Goal: Find specific page/section: Find specific page/section

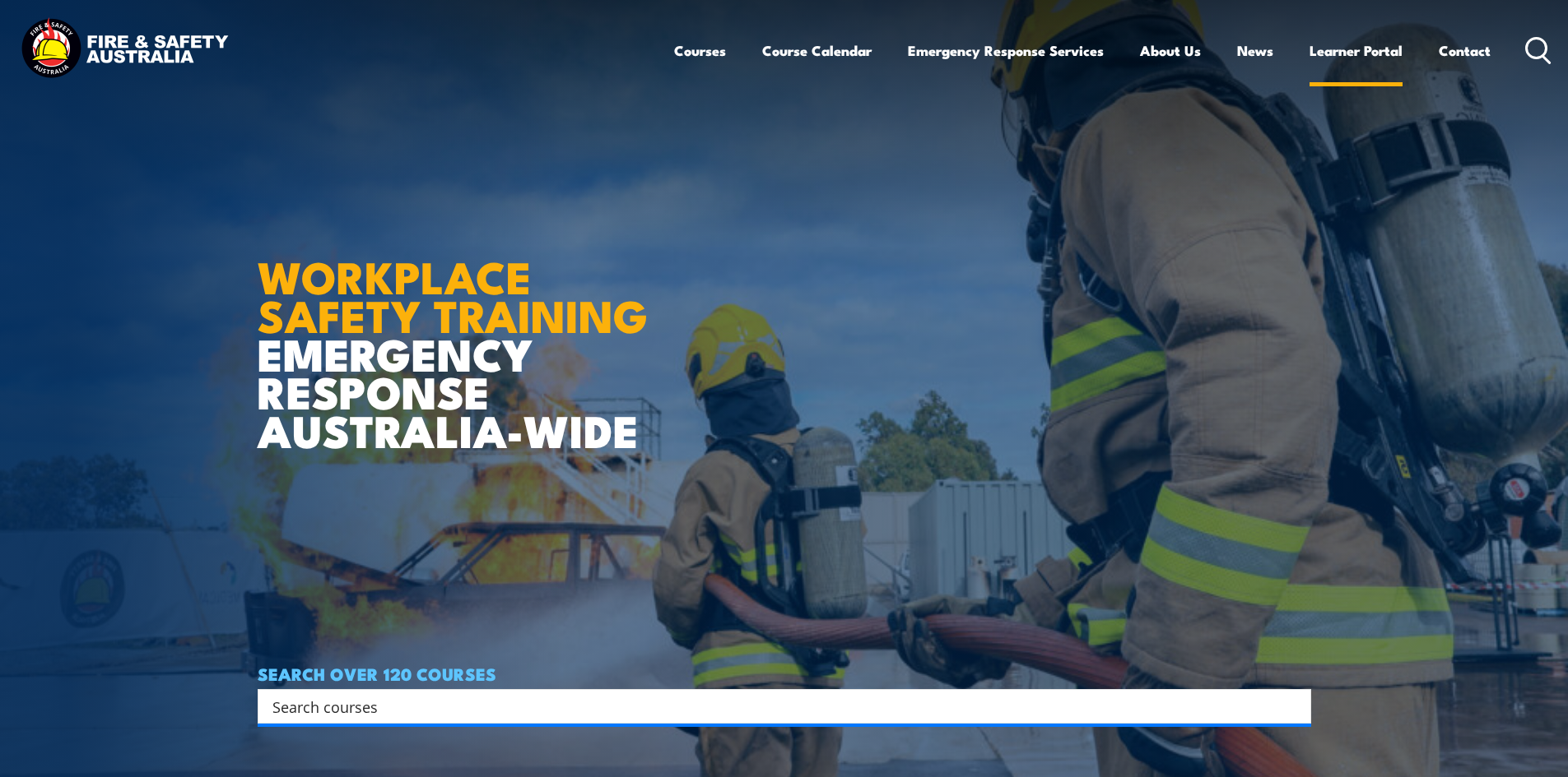
click at [1332, 51] on link "Learner Portal" at bounding box center [1356, 51] width 93 height 44
click at [1369, 46] on link "Learner Portal" at bounding box center [1356, 51] width 93 height 44
click at [792, 48] on link "Course Calendar" at bounding box center [817, 51] width 109 height 44
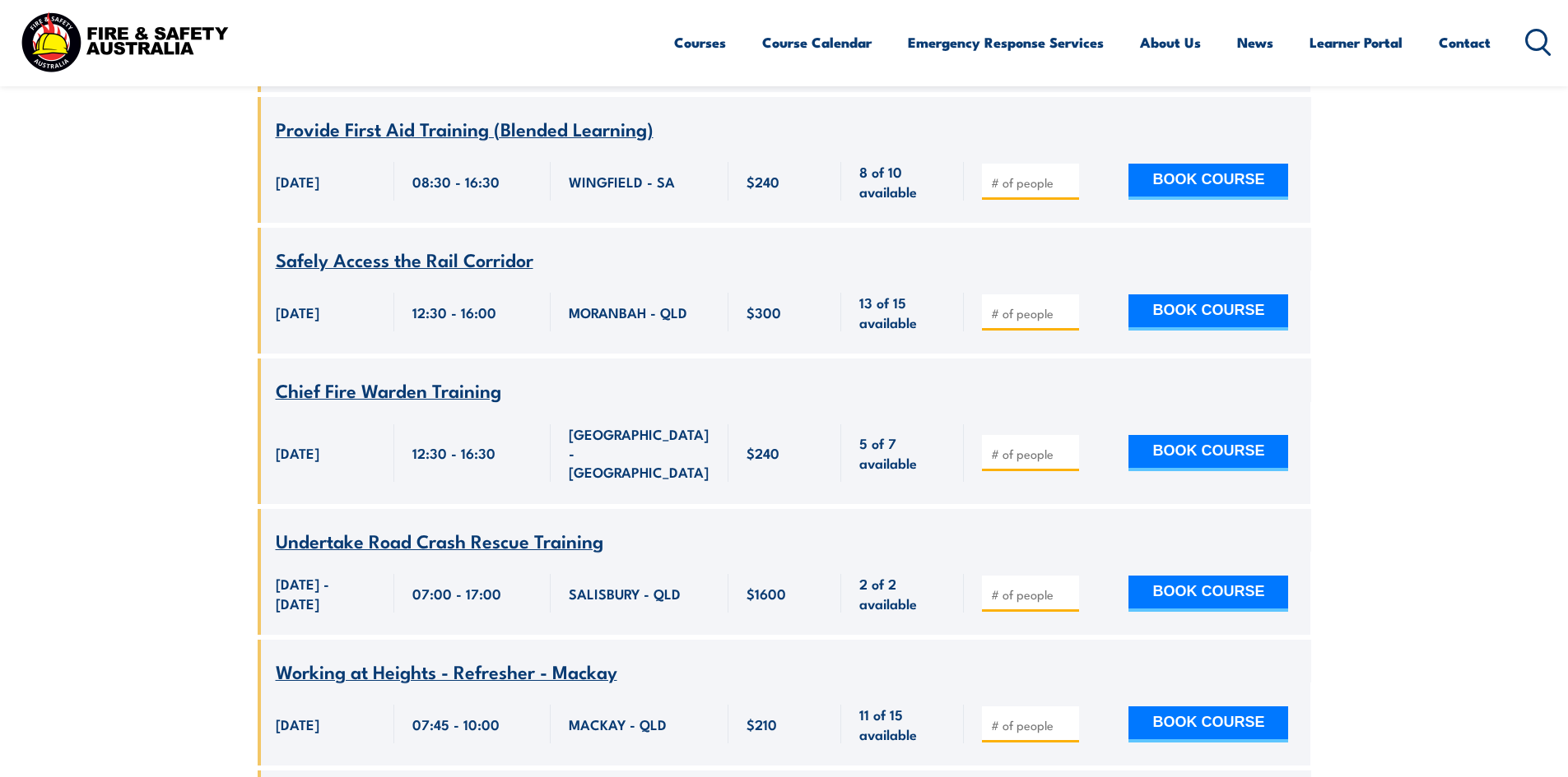
scroll to position [2551, 0]
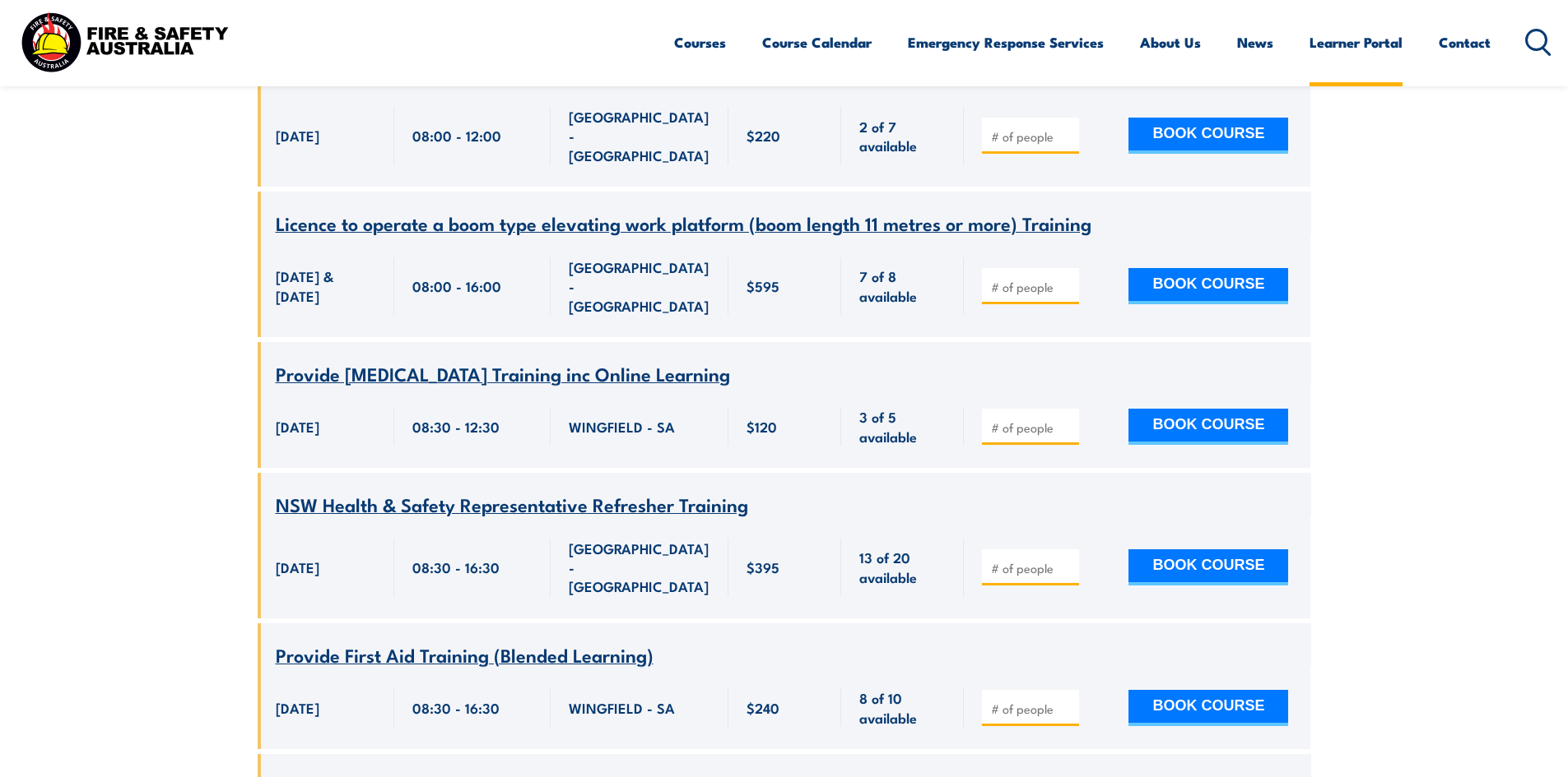
click at [1361, 43] on link "Learner Portal" at bounding box center [1356, 42] width 93 height 44
